Goal: Go to known website: Access a specific website the user already knows

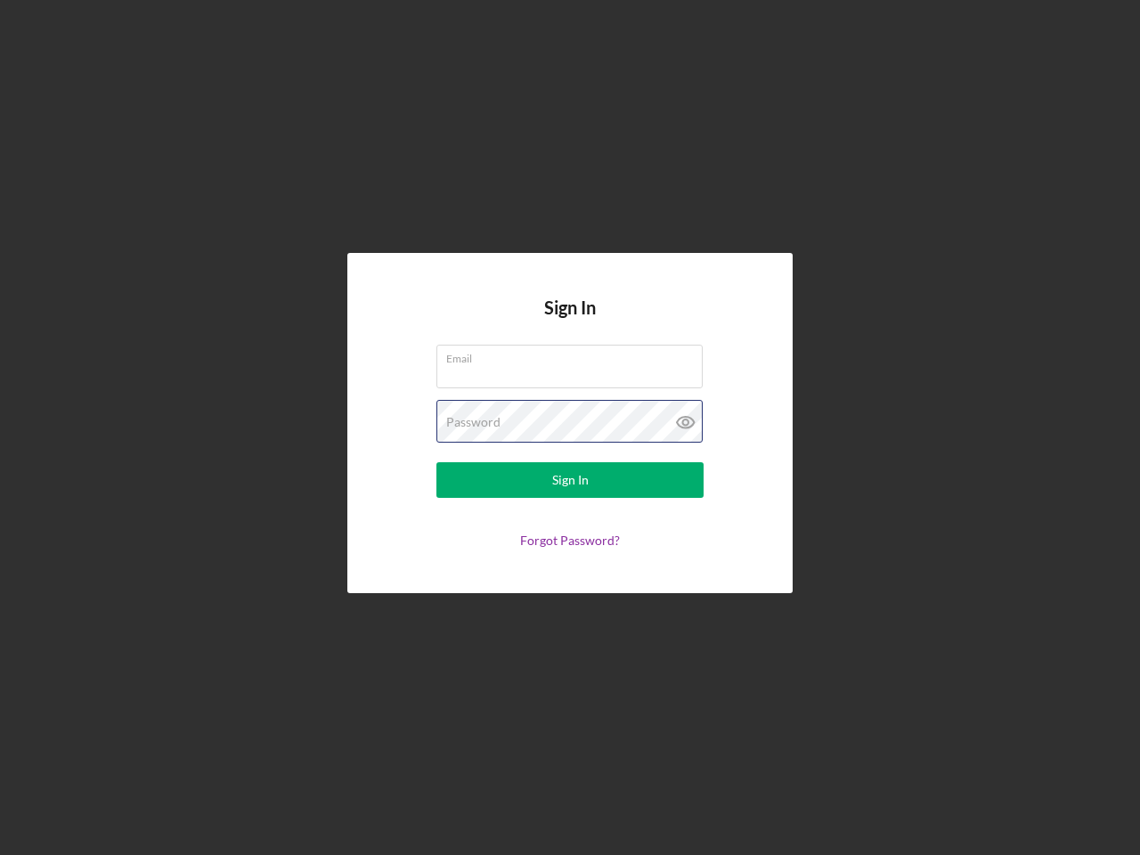
click at [570, 428] on div "Password" at bounding box center [569, 422] width 267 height 45
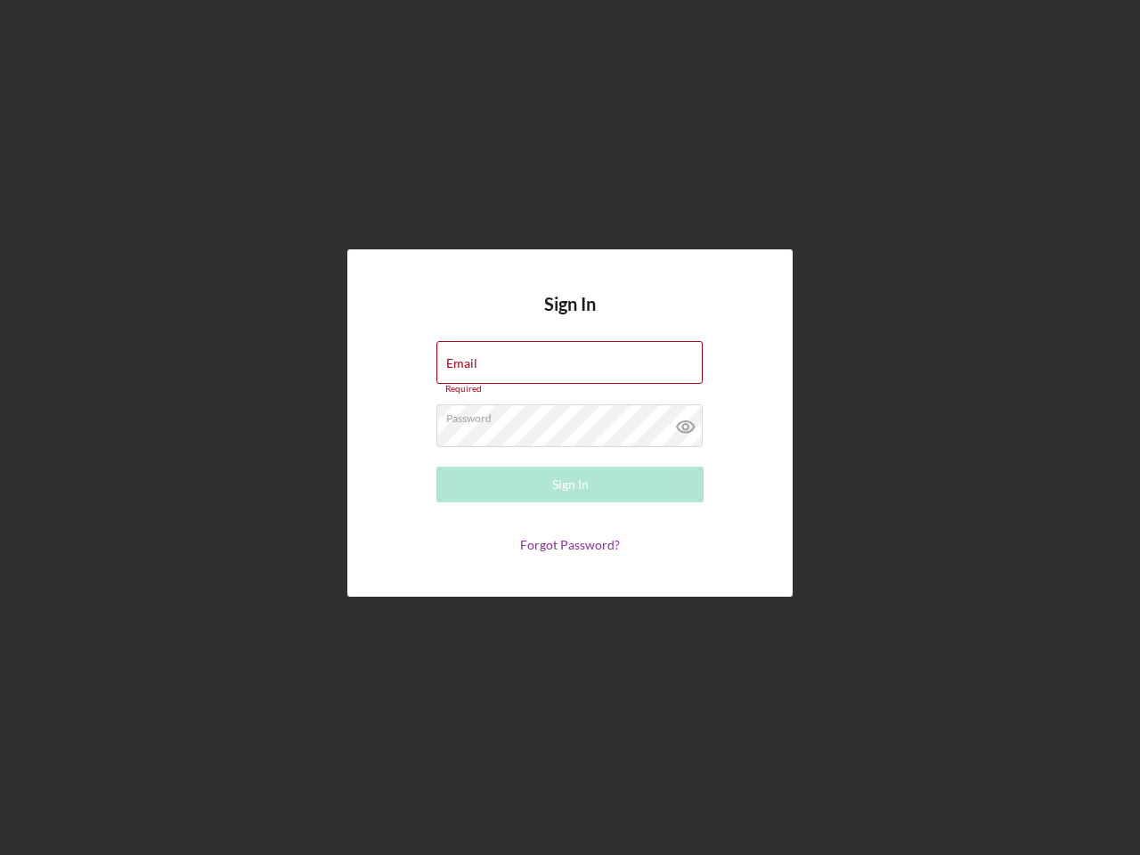
click at [686, 422] on icon at bounding box center [686, 426] width 45 height 45
